Goal: Find specific page/section: Find specific page/section

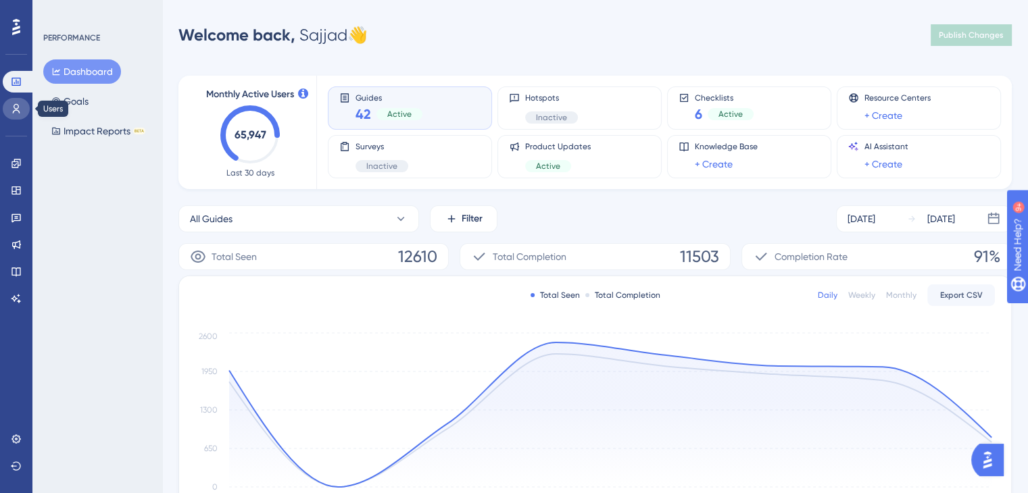
click at [10, 110] on link at bounding box center [16, 109] width 27 height 22
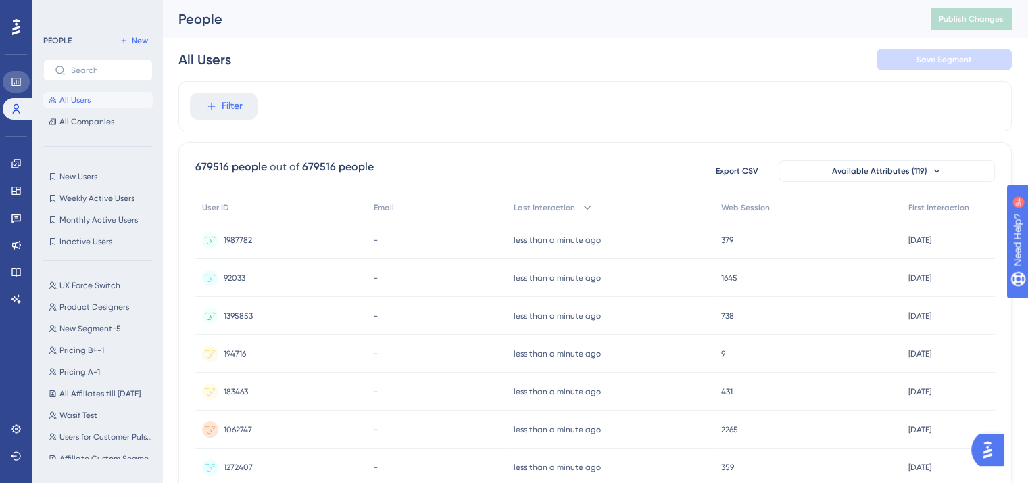
click at [9, 84] on link at bounding box center [16, 82] width 27 height 22
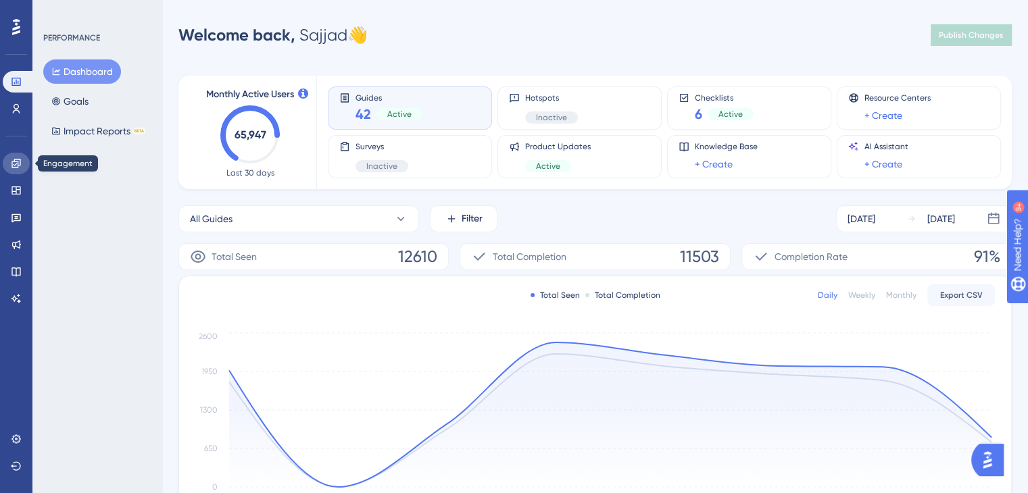
click at [14, 174] on link at bounding box center [16, 164] width 27 height 22
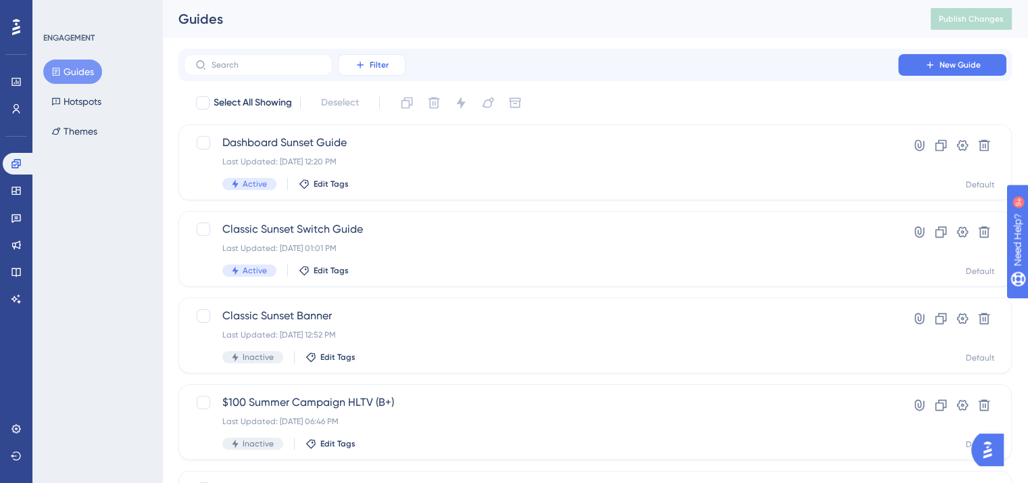
click at [367, 64] on button "Filter" at bounding box center [372, 65] width 68 height 22
click at [225, 57] on label at bounding box center [258, 65] width 149 height 22
click at [225, 60] on input "text" at bounding box center [267, 64] width 110 height 9
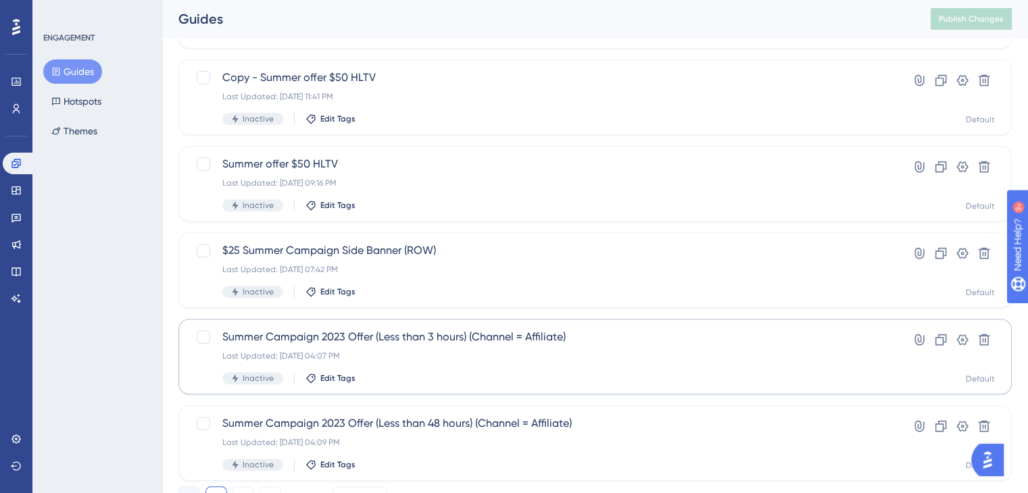
scroll to position [556, 0]
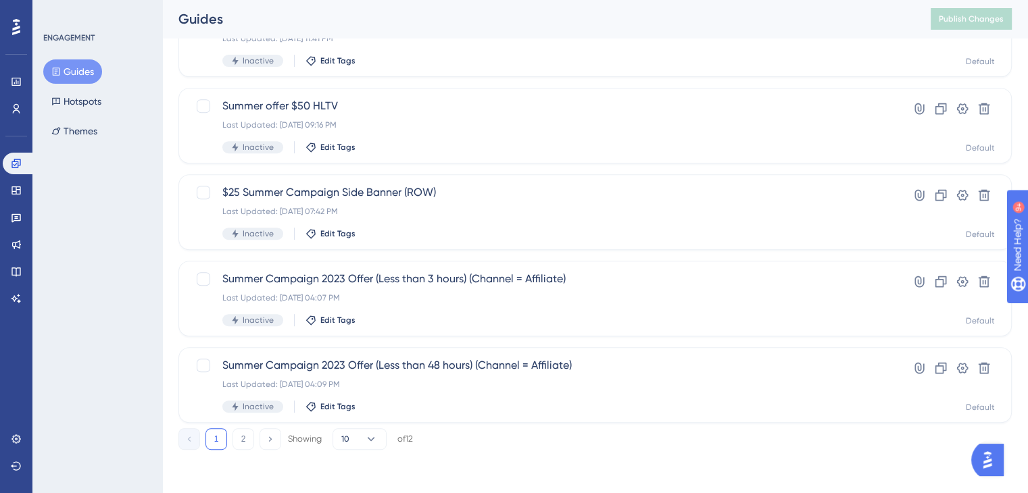
type input "summer"
click at [243, 427] on div "1 2 Showing 10 of 12" at bounding box center [594, 436] width 833 height 27
click at [243, 430] on button "2" at bounding box center [244, 440] width 22 height 22
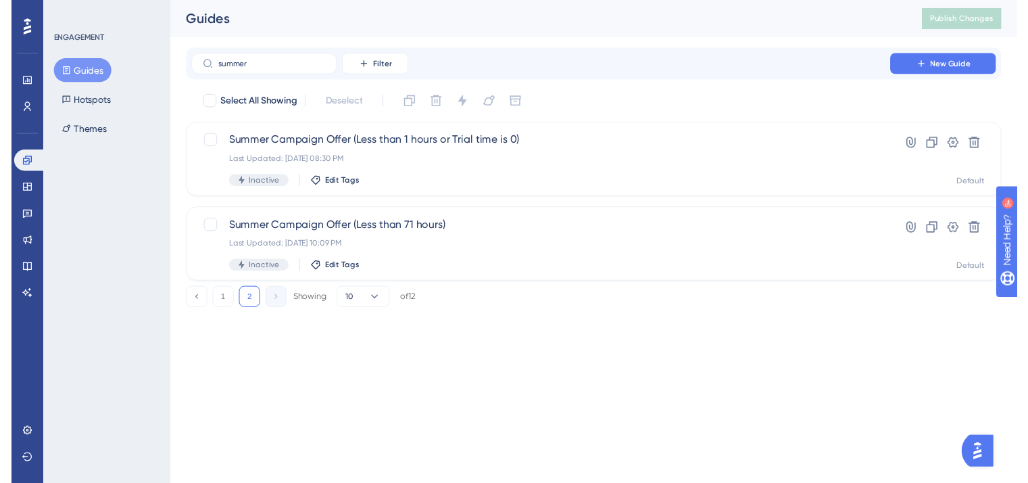
scroll to position [0, 0]
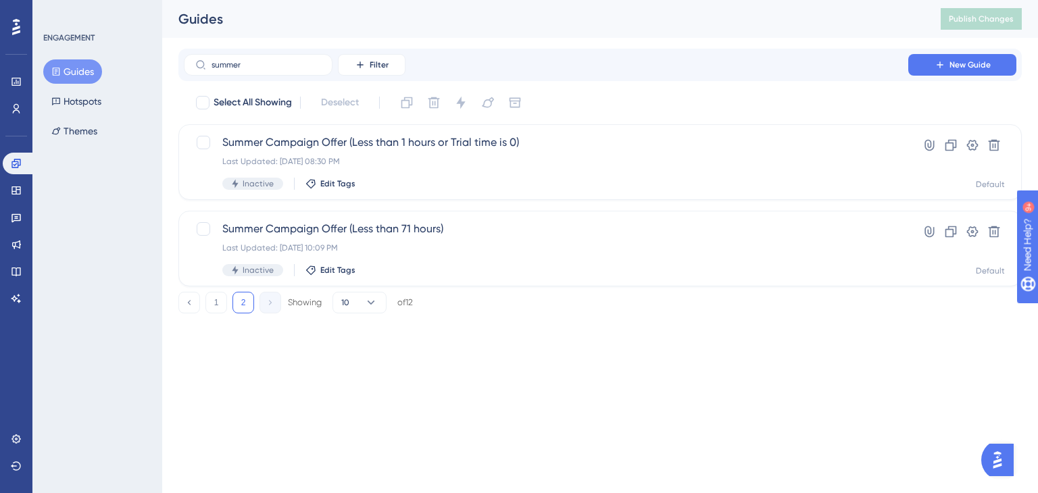
click at [15, 95] on div "Performance Users" at bounding box center [16, 95] width 27 height 49
click at [12, 113] on icon at bounding box center [16, 108] width 11 height 11
